Goal: Complete application form: Complete application form

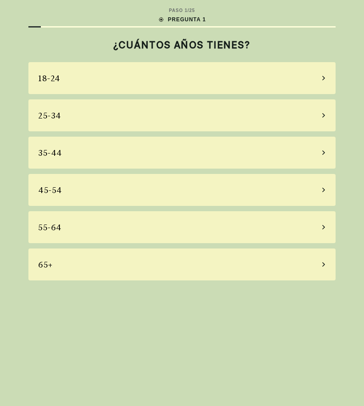
click at [205, 260] on div "65+" at bounding box center [181, 265] width 307 height 32
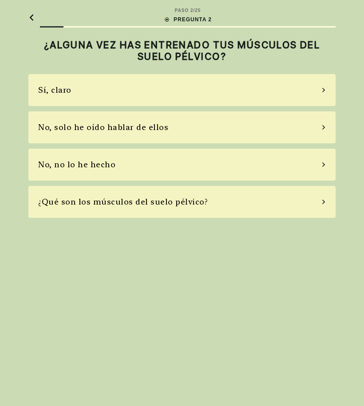
click at [329, 85] on div "Sí, claro" at bounding box center [181, 90] width 307 height 32
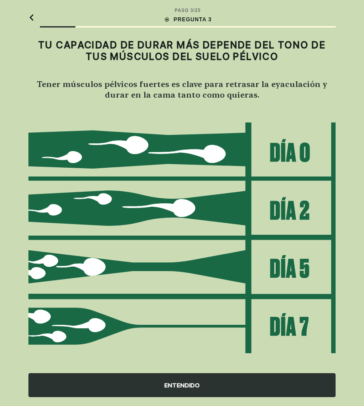
click at [208, 388] on div "ENTENDIDO" at bounding box center [181, 385] width 307 height 24
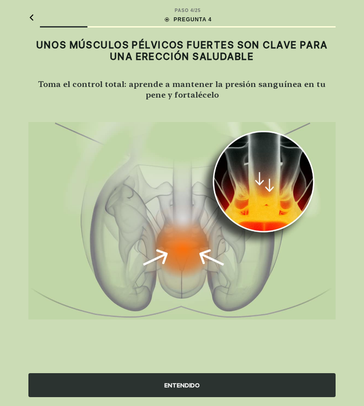
click at [204, 384] on div "ENTENDIDO" at bounding box center [181, 385] width 307 height 24
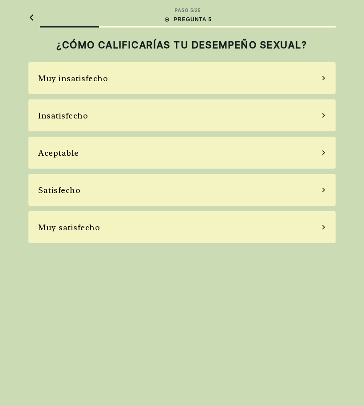
click at [316, 188] on div "Satisfecho" at bounding box center [181, 190] width 307 height 32
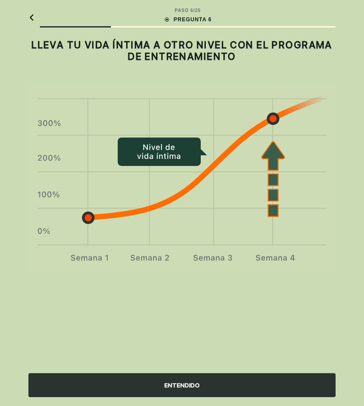
click at [222, 381] on div "ENTENDIDO" at bounding box center [181, 385] width 307 height 24
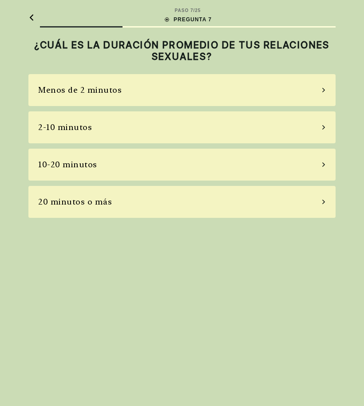
click at [318, 161] on div "10-20 minutos" at bounding box center [181, 165] width 307 height 32
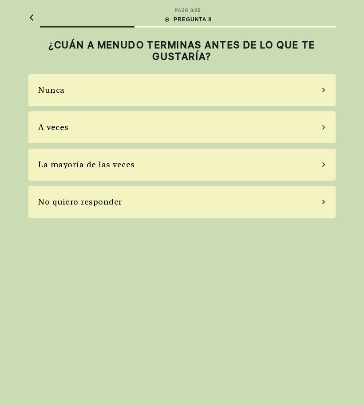
click at [323, 89] on icon at bounding box center [323, 90] width 3 height 4
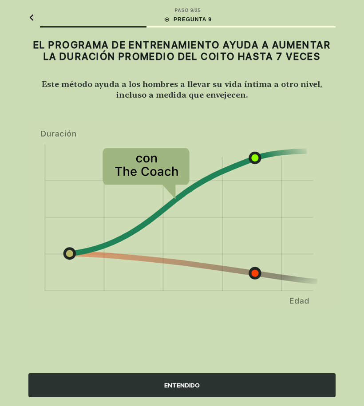
click at [204, 378] on div "ENTENDIDO" at bounding box center [181, 385] width 307 height 24
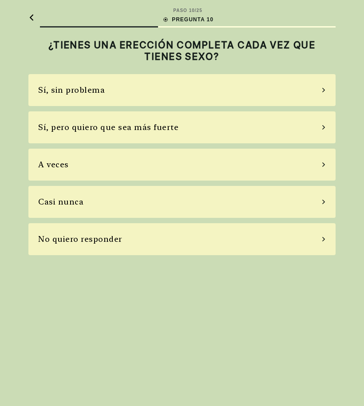
click at [320, 164] on div "A veces" at bounding box center [181, 165] width 307 height 32
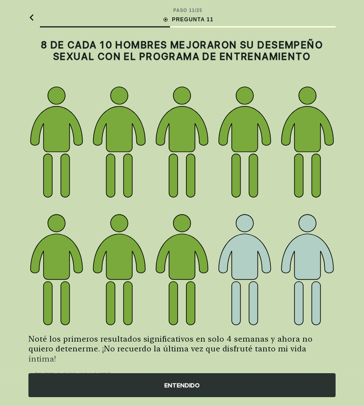
click at [217, 378] on div "ENTENDIDO" at bounding box center [181, 385] width 307 height 24
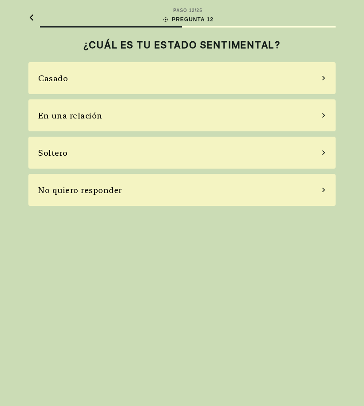
click at [321, 75] on div "Casado" at bounding box center [181, 78] width 307 height 32
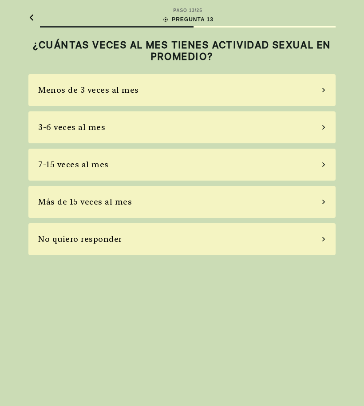
click at [318, 89] on div "Menos de 3 veces al mes" at bounding box center [181, 90] width 307 height 32
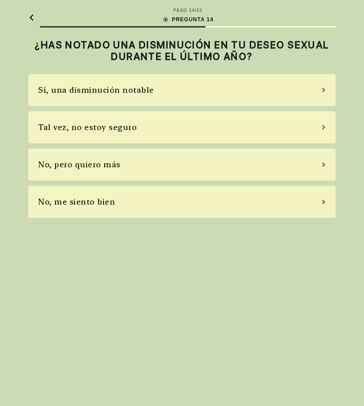
click at [324, 91] on icon at bounding box center [323, 90] width 3 height 4
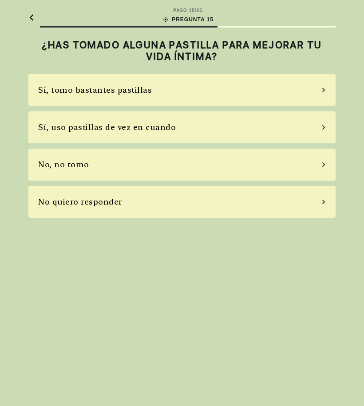
click at [322, 162] on div "No, no tomo" at bounding box center [181, 165] width 307 height 32
